Goal: Check status: Check status

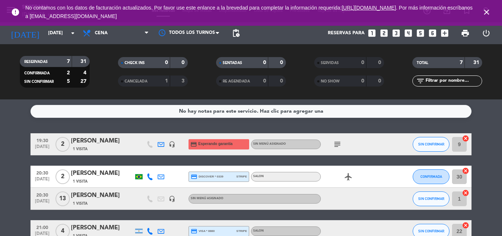
click at [89, 38] on span "Cena" at bounding box center [116, 33] width 74 height 16
click at [118, 68] on div "menu Soberana [DATE] 14. septiembre - 22:39 Mis reservas Mapa de mesas Disponib…" at bounding box center [251, 49] width 502 height 99
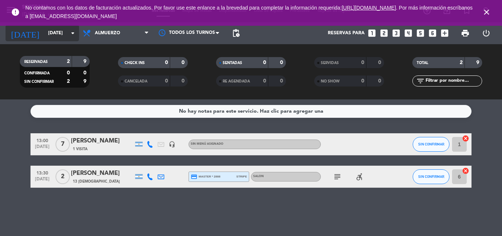
click at [44, 37] on input "[DATE]" at bounding box center [75, 33] width 62 height 12
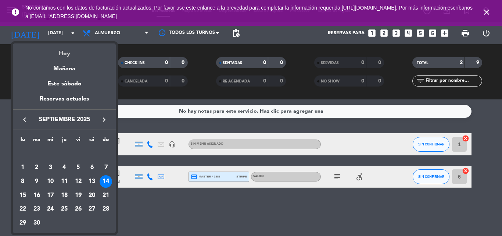
click at [48, 53] on div "Hoy" at bounding box center [64, 50] width 103 height 15
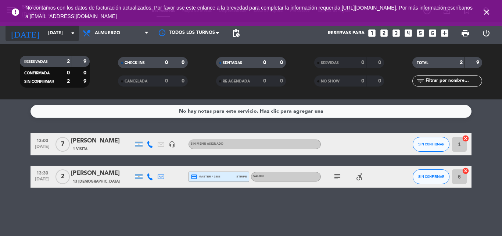
click at [56, 33] on input "[DATE]" at bounding box center [75, 33] width 62 height 12
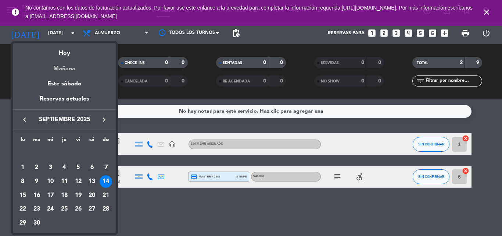
click at [59, 65] on div "Mañana" at bounding box center [64, 65] width 103 height 15
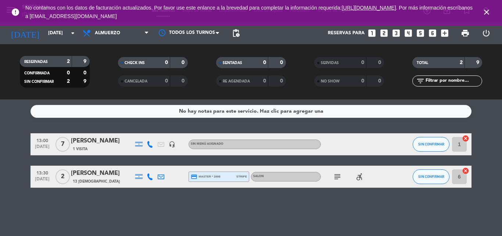
type input "[DATE]"
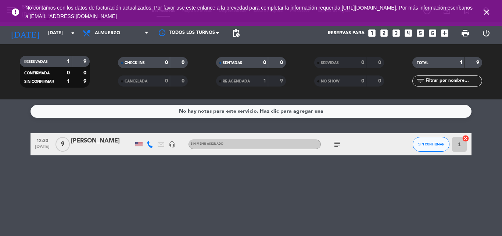
click at [339, 144] on icon "subject" at bounding box center [337, 144] width 9 height 9
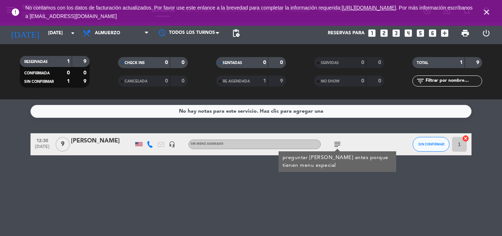
click at [337, 144] on icon "subject" at bounding box center [337, 144] width 9 height 9
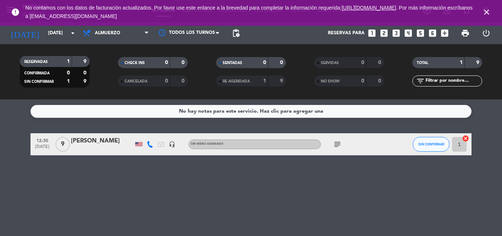
click at [351, 171] on div "No hay notas para este servicio. Haz clic para agregar una 12:30 [DATE] 9 [PERS…" at bounding box center [251, 167] width 502 height 136
click at [340, 146] on icon "subject" at bounding box center [337, 144] width 9 height 9
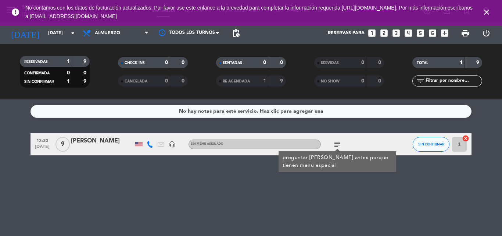
click at [322, 185] on div "No hay notas para este servicio. Haz clic para agregar una 12:30 [DATE] 9 [PERS…" at bounding box center [251, 167] width 502 height 136
